Goal: Register for event/course

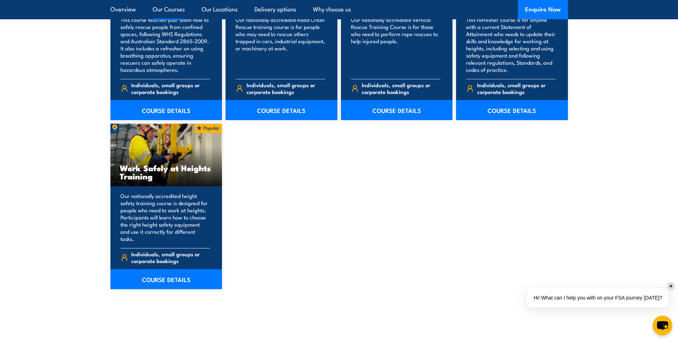
scroll to position [858, 0]
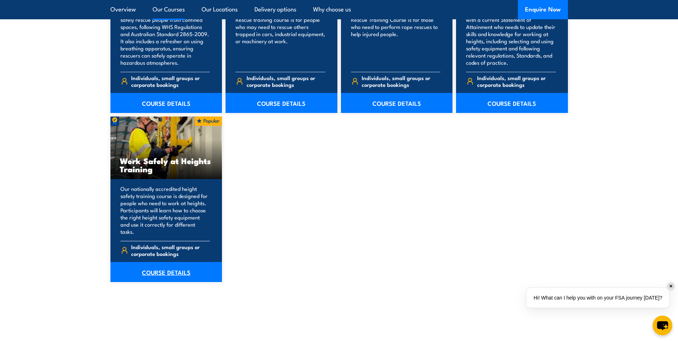
click at [172, 262] on link "COURSE DETAILS" at bounding box center [166, 272] width 112 height 20
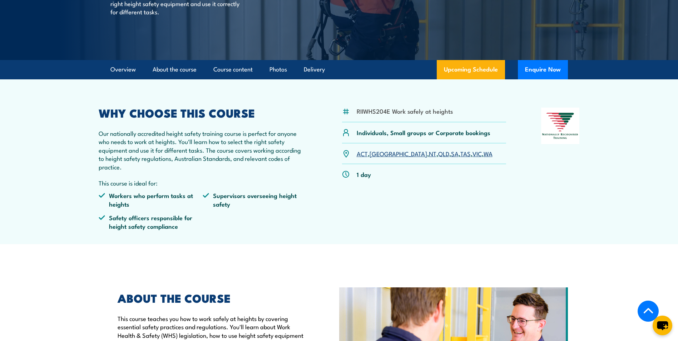
scroll to position [179, 0]
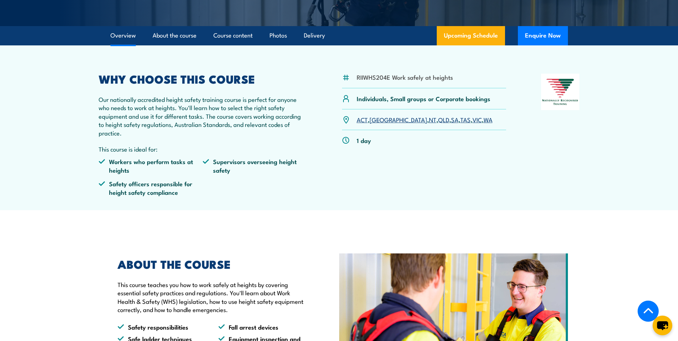
click at [438, 119] on link "QLD" at bounding box center [443, 119] width 11 height 9
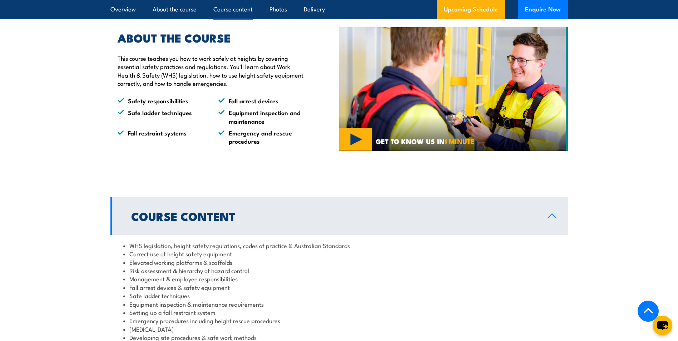
scroll to position [351, 0]
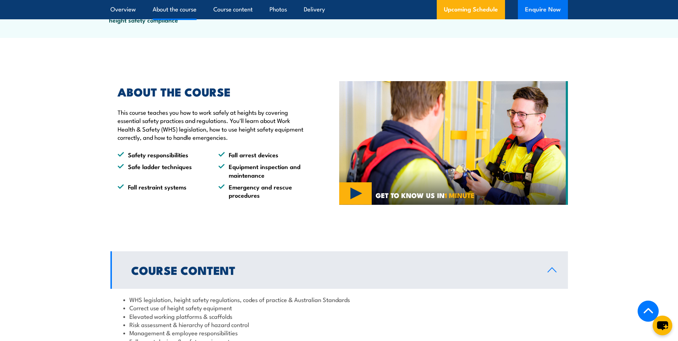
click at [547, 15] on button "Enquire Now" at bounding box center [543, 9] width 50 height 19
